Goal: Task Accomplishment & Management: Manage account settings

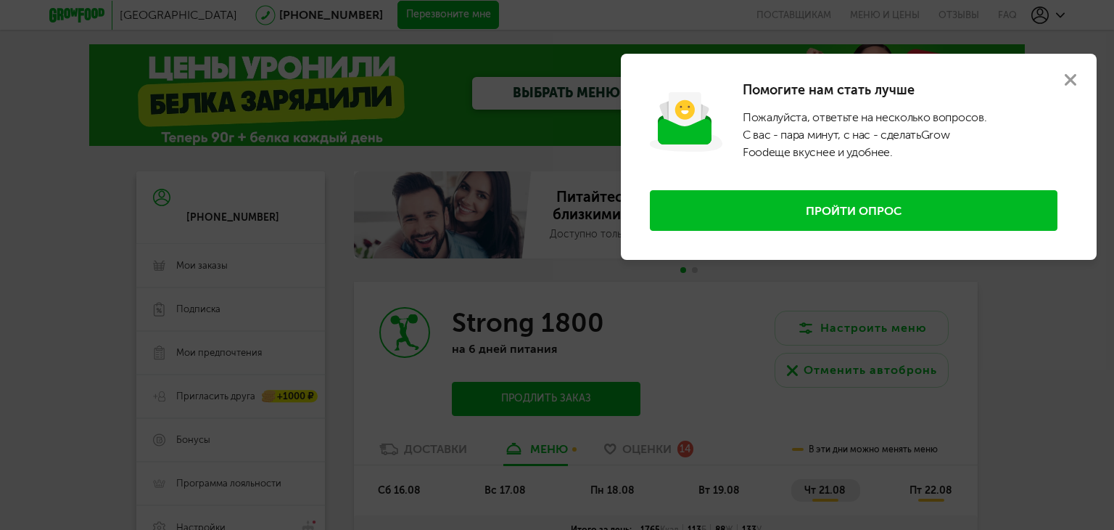
click at [1069, 81] on use at bounding box center [1071, 80] width 12 height 12
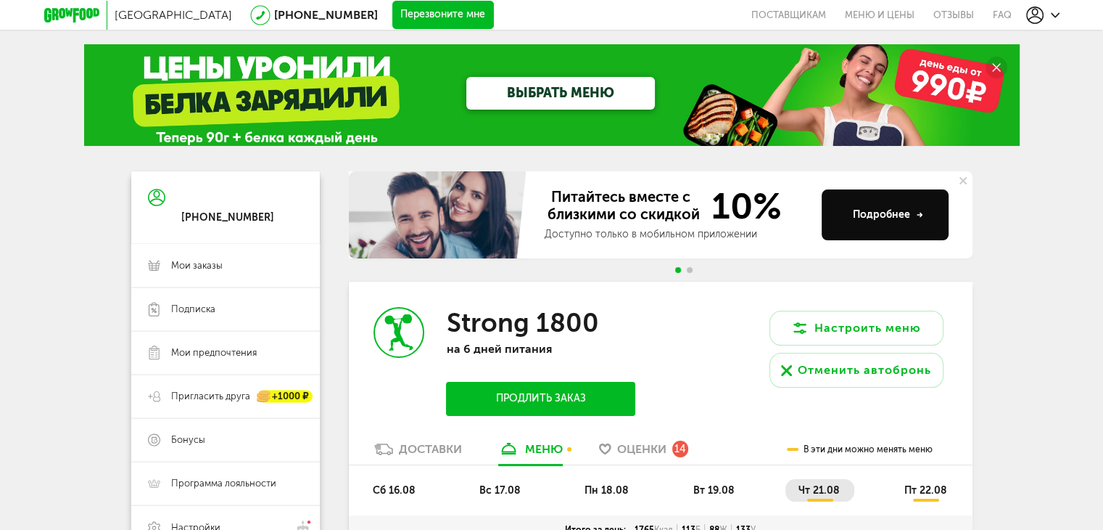
click at [441, 445] on div "Доставки" at bounding box center [430, 449] width 63 height 14
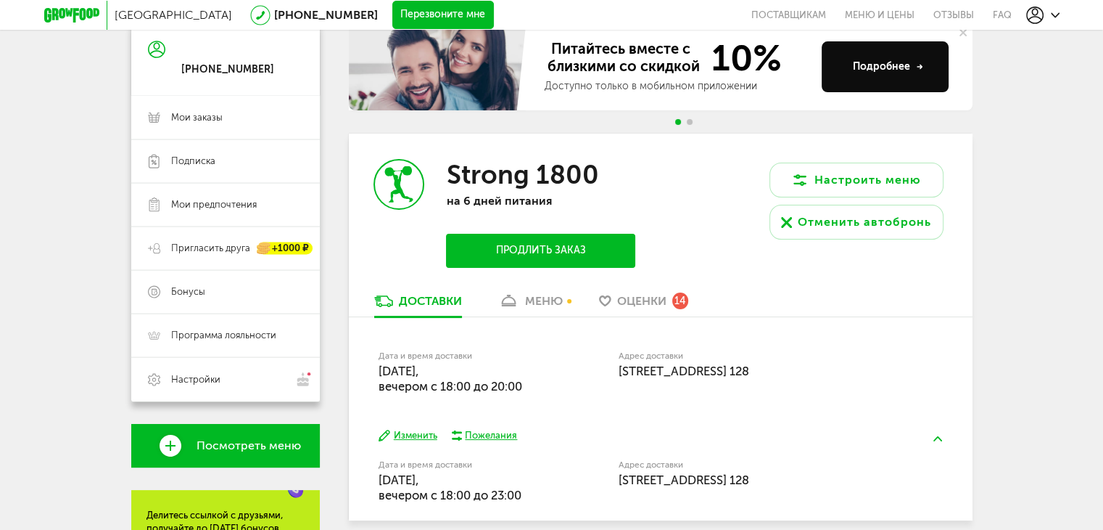
scroll to position [290, 0]
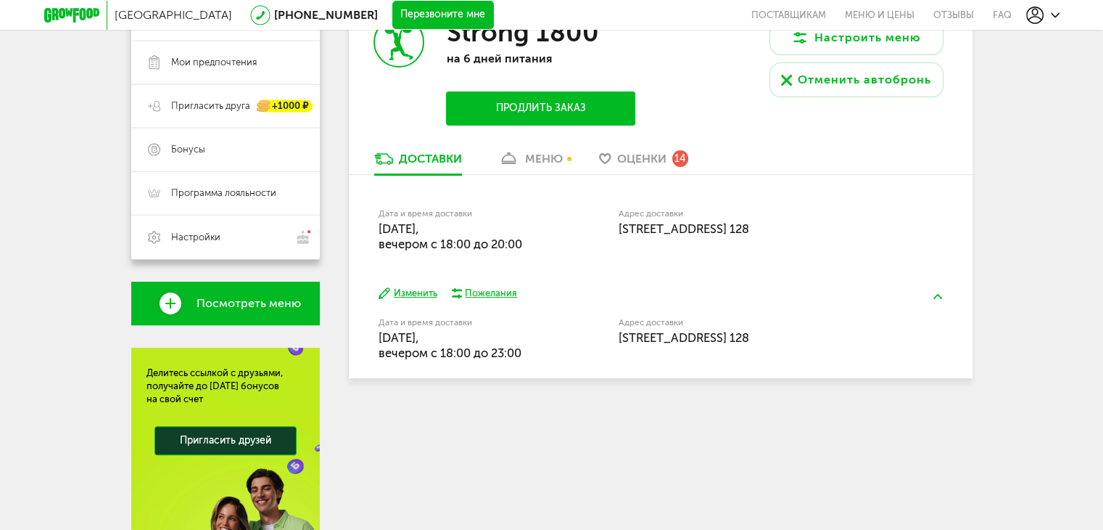
click at [424, 293] on button "Изменить" at bounding box center [408, 294] width 59 height 14
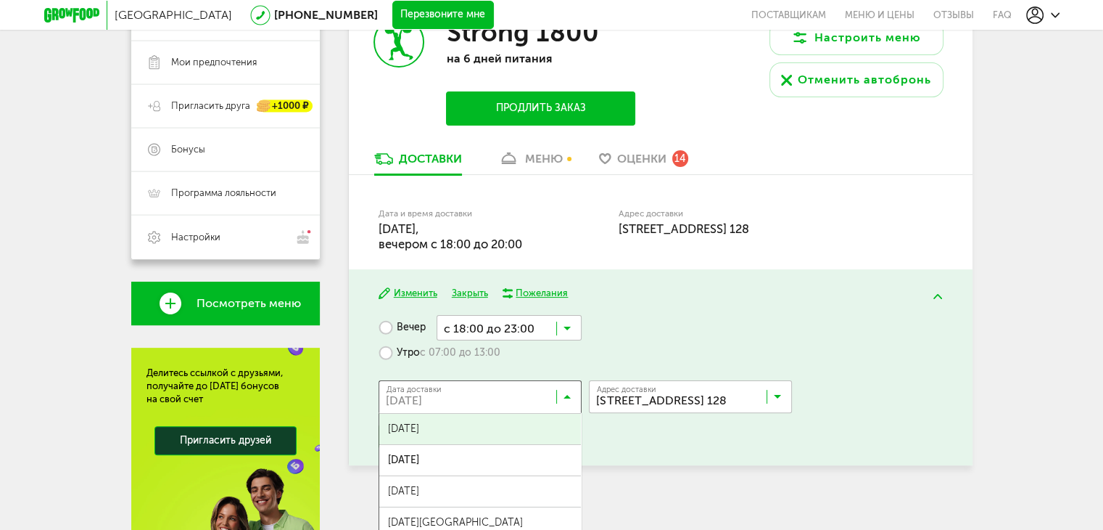
click at [565, 392] on icon at bounding box center [567, 399] width 7 height 15
click at [506, 427] on span "[DATE]" at bounding box center [480, 428] width 202 height 30
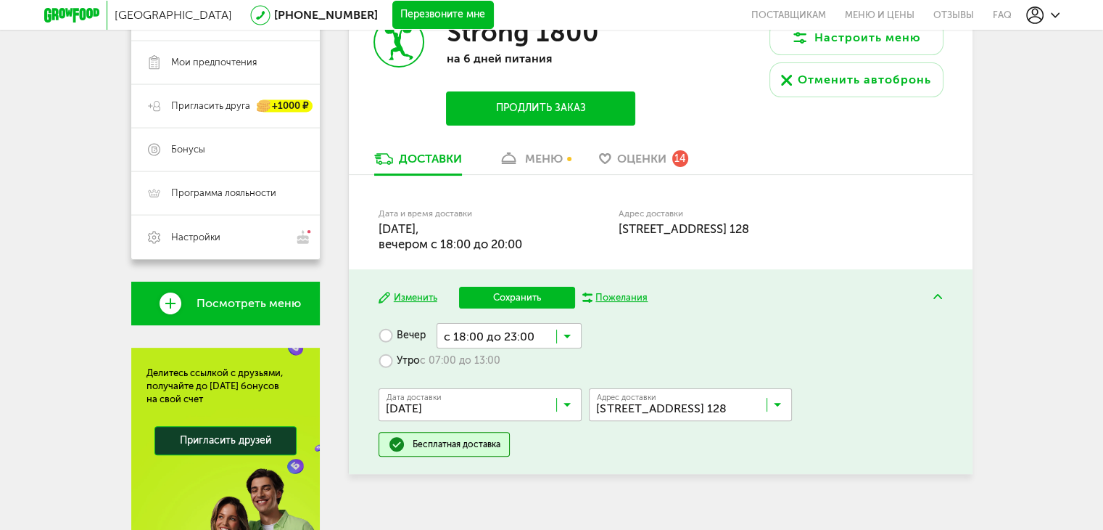
click at [514, 300] on button "Сохранить" at bounding box center [517, 298] width 116 height 22
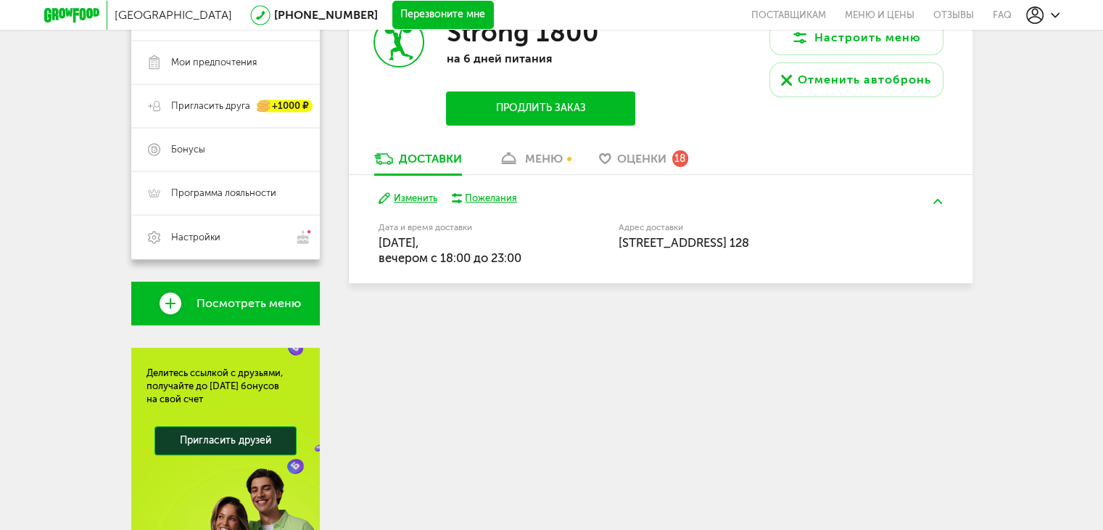
click at [532, 160] on div "меню" at bounding box center [544, 159] width 38 height 14
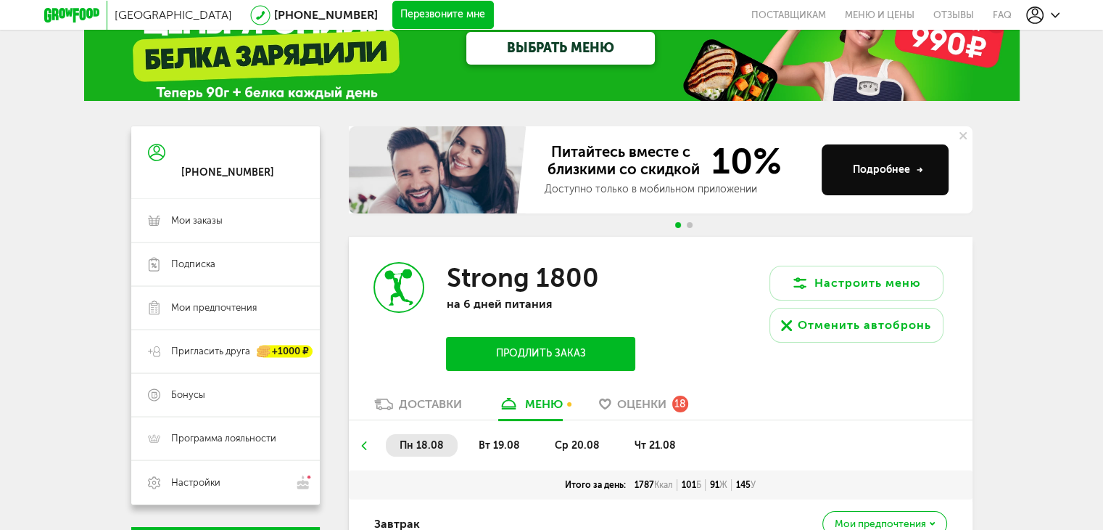
scroll to position [263, 0]
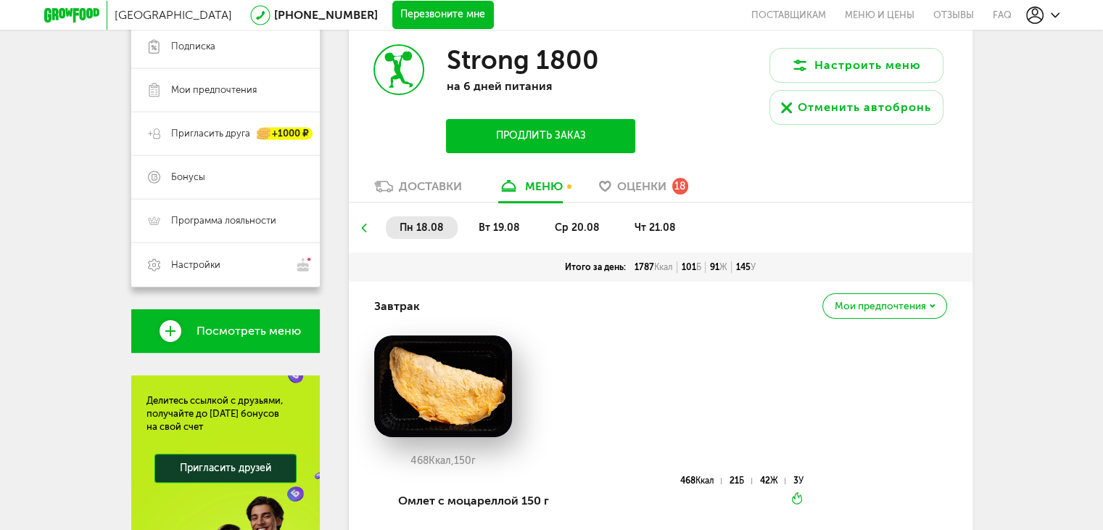
click at [502, 217] on li "вт 19.08" at bounding box center [499, 227] width 69 height 22
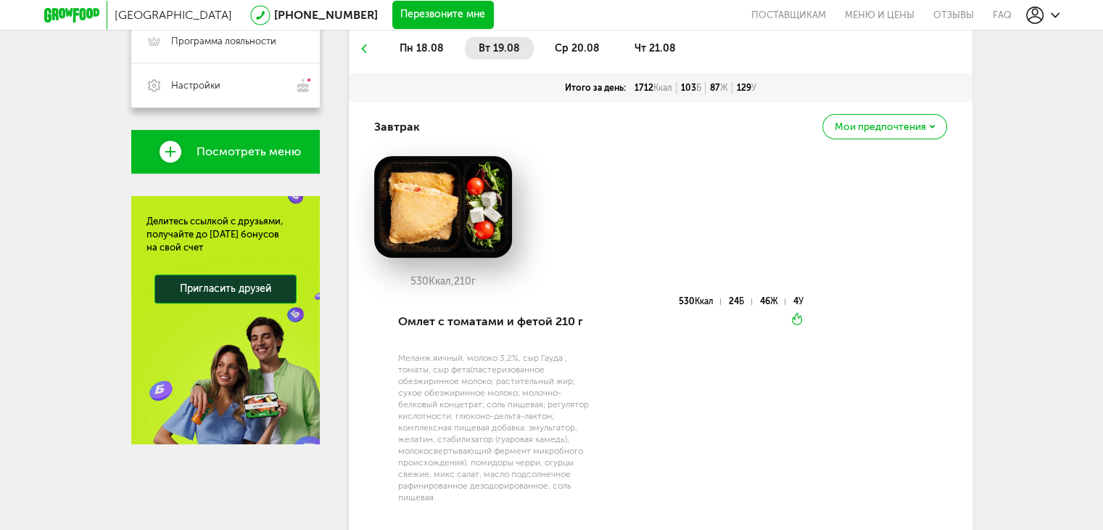
scroll to position [335, 0]
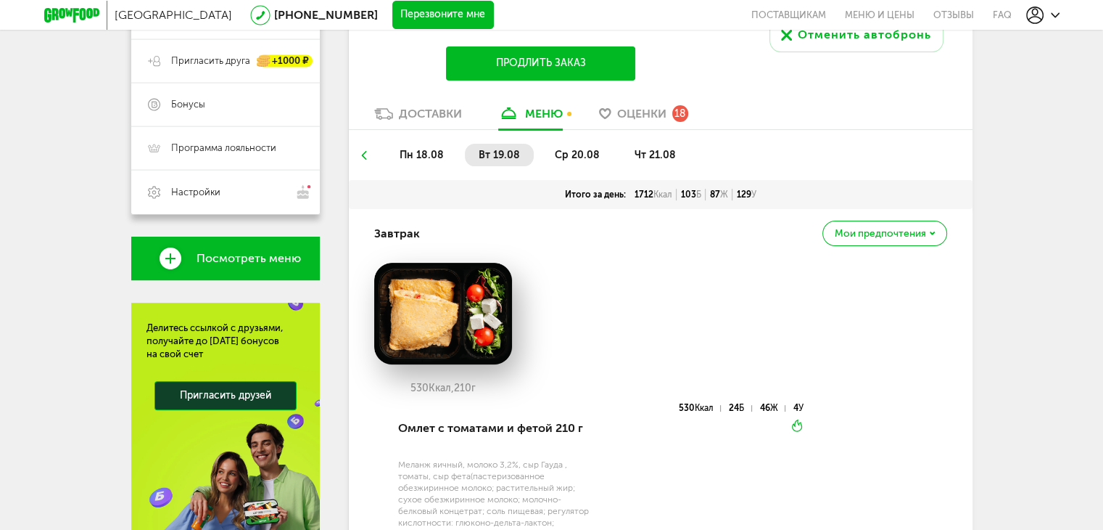
click at [582, 155] on span "ср 20.08" at bounding box center [576, 155] width 45 height 12
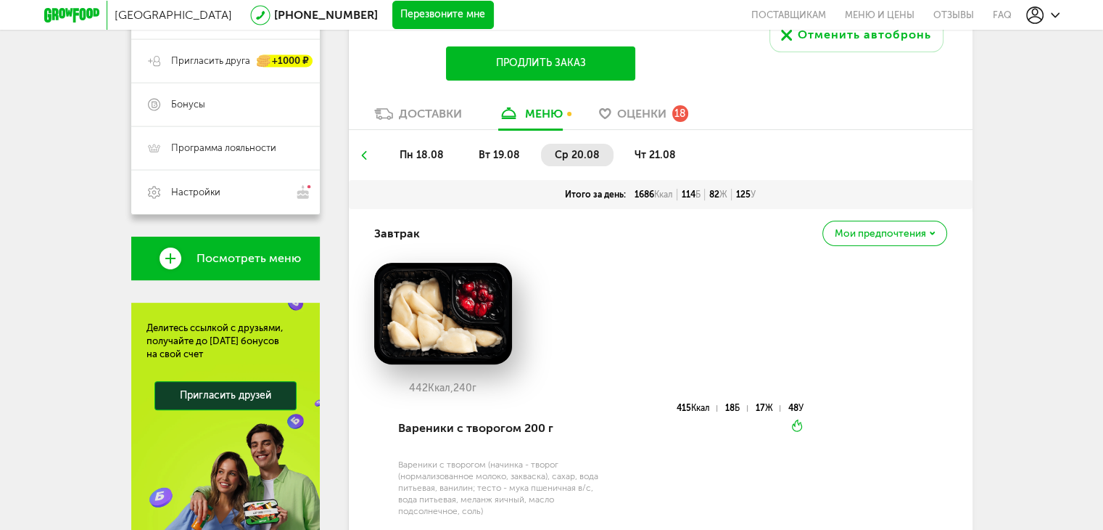
click at [662, 157] on span "чт 21.08" at bounding box center [654, 155] width 41 height 12
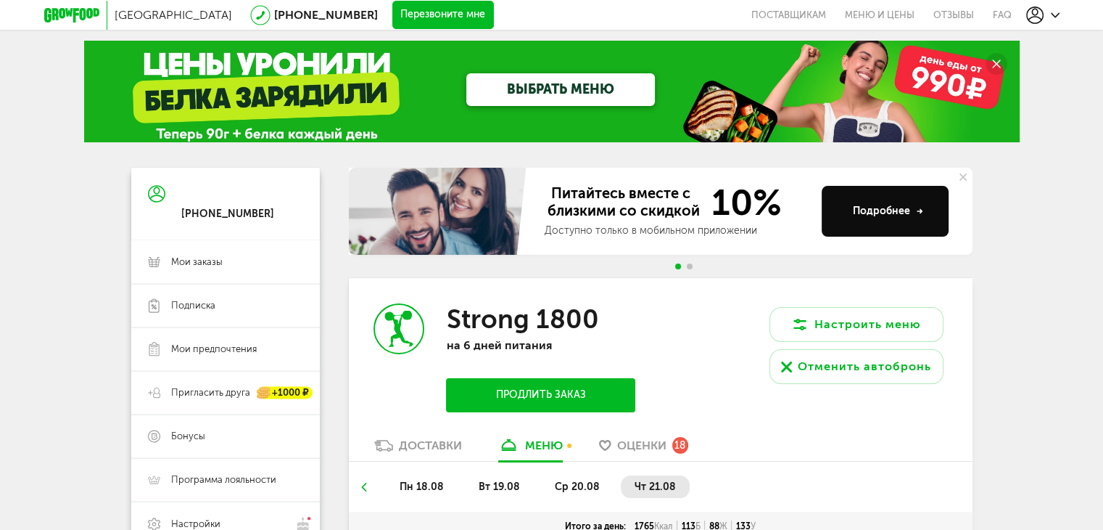
scroll to position [0, 0]
